Goal: Complete application form: Complete application form

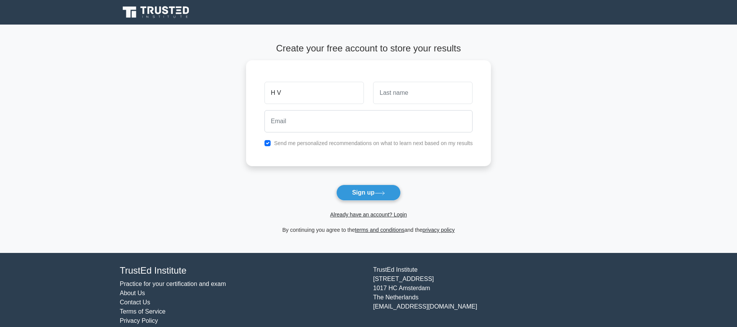
type input "H V"
type input "Lakshmikanth"
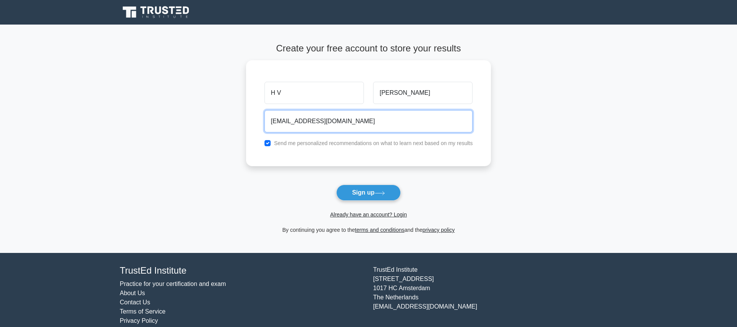
type input "hvlakshmikanth01@gmail.com"
click at [336, 185] on button "Sign up" at bounding box center [368, 193] width 64 height 16
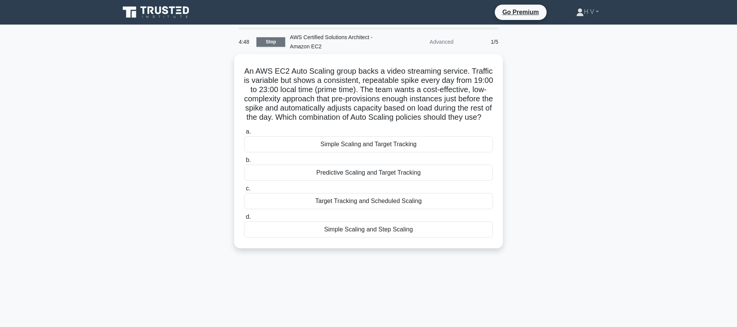
click at [264, 42] on link "Stop" at bounding box center [270, 42] width 29 height 10
